Goal: Information Seeking & Learning: Learn about a topic

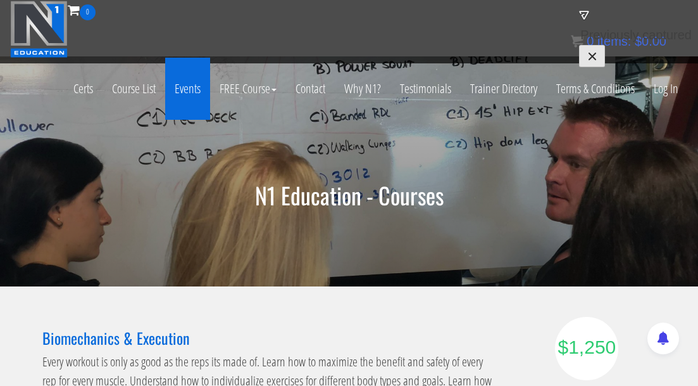
click at [181, 86] on link "Events" at bounding box center [187, 89] width 45 height 62
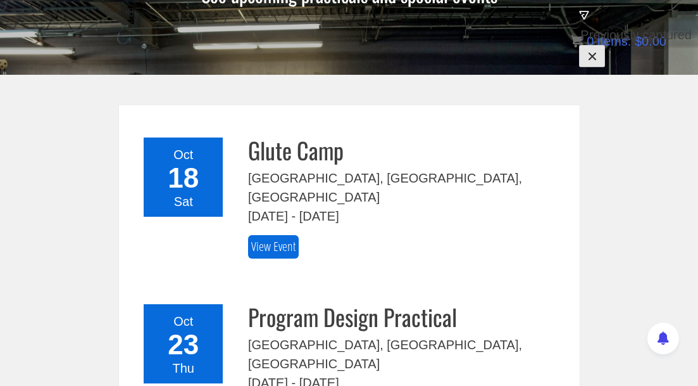
scroll to position [207, 0]
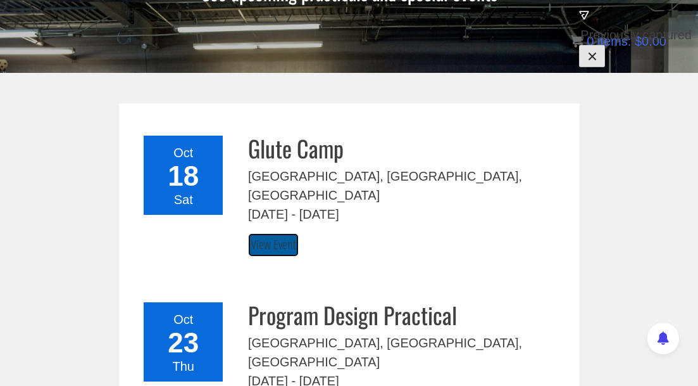
click at [286, 233] on link "View Event" at bounding box center [273, 244] width 51 height 23
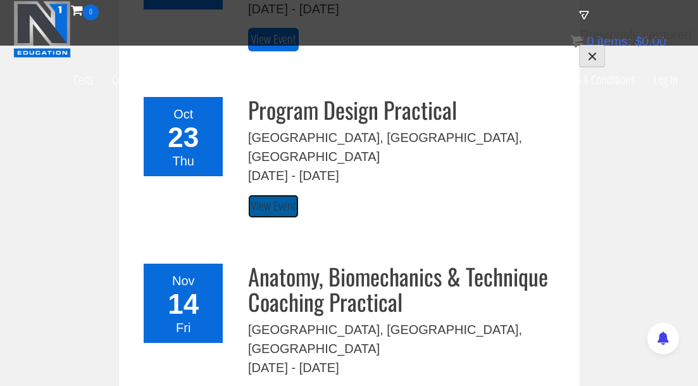
click at [273, 194] on link "View Event" at bounding box center [273, 205] width 51 height 23
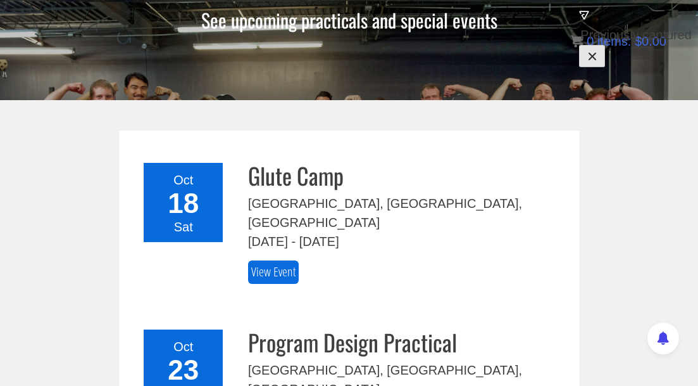
scroll to position [180, 0]
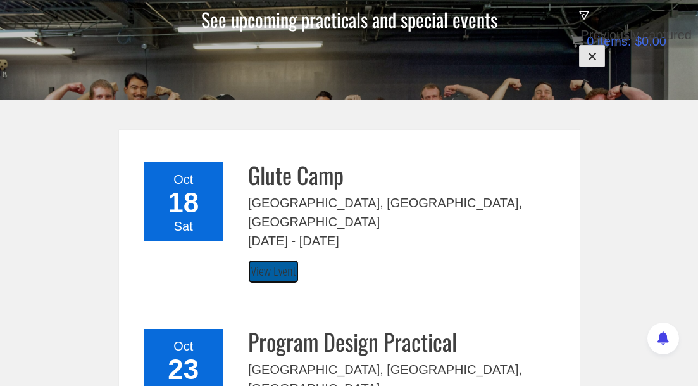
click at [277, 260] on link "View Event" at bounding box center [273, 271] width 51 height 23
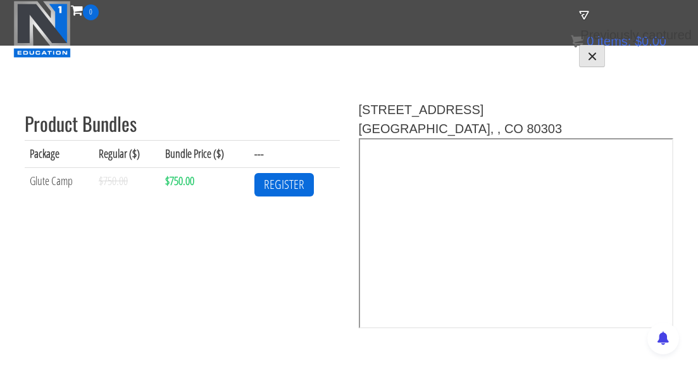
scroll to position [439, 0]
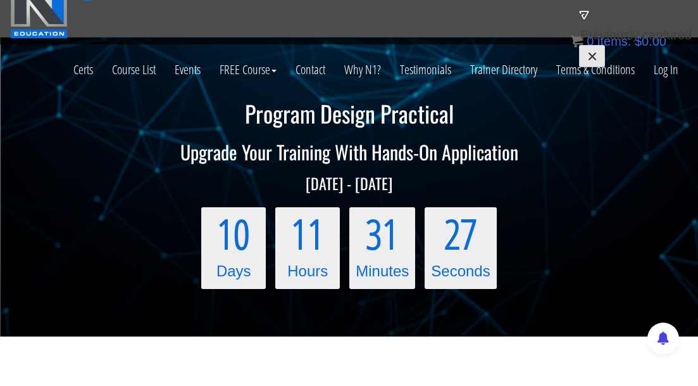
scroll to position [19, 0]
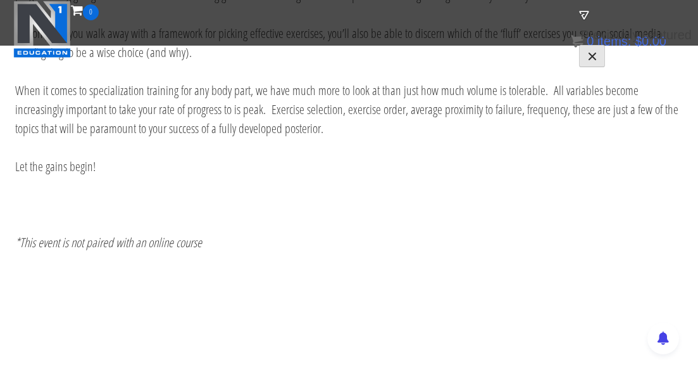
scroll to position [1046, 0]
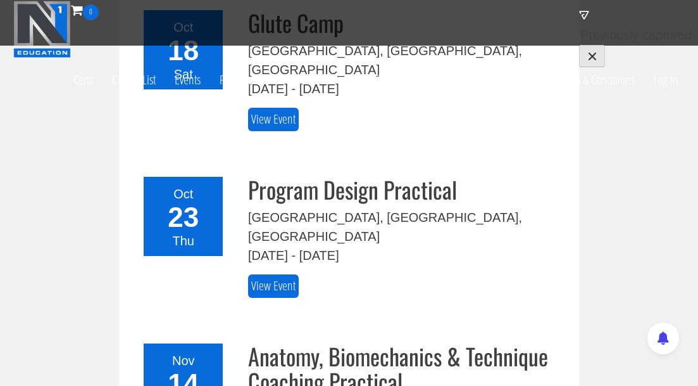
scroll to position [222, 0]
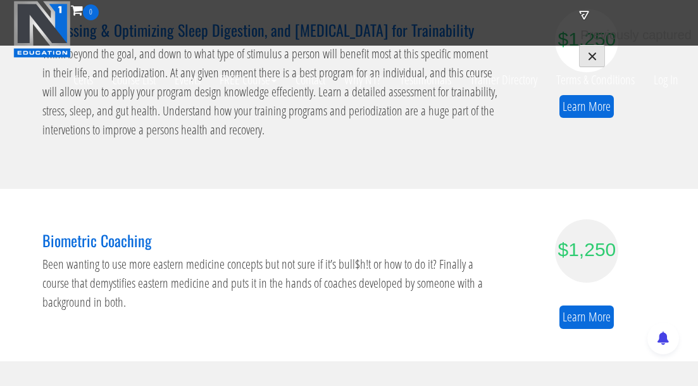
scroll to position [747, 0]
